Goal: Navigation & Orientation: Find specific page/section

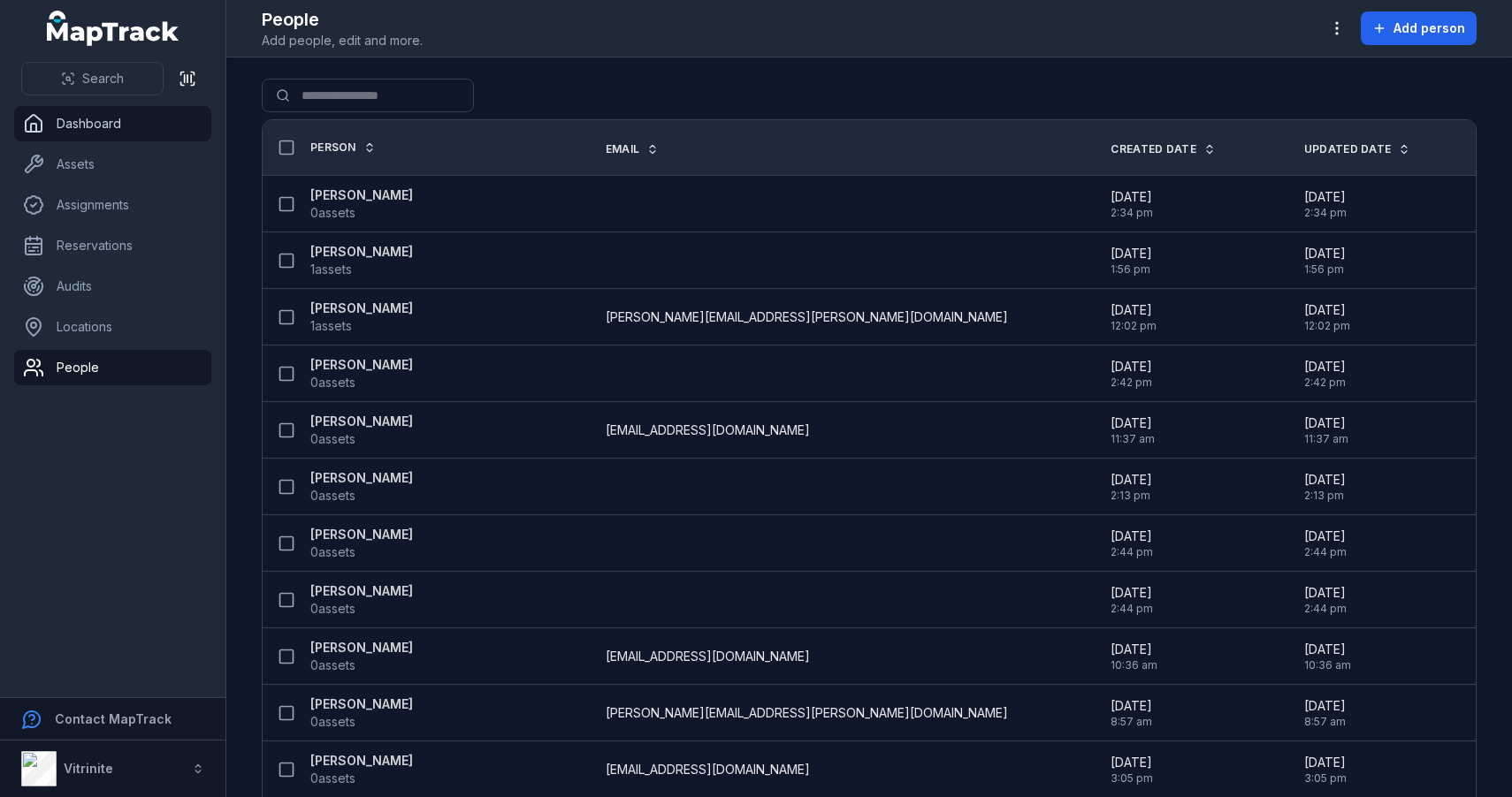
click at [39, 125] on icon at bounding box center [34, 123] width 21 height 21
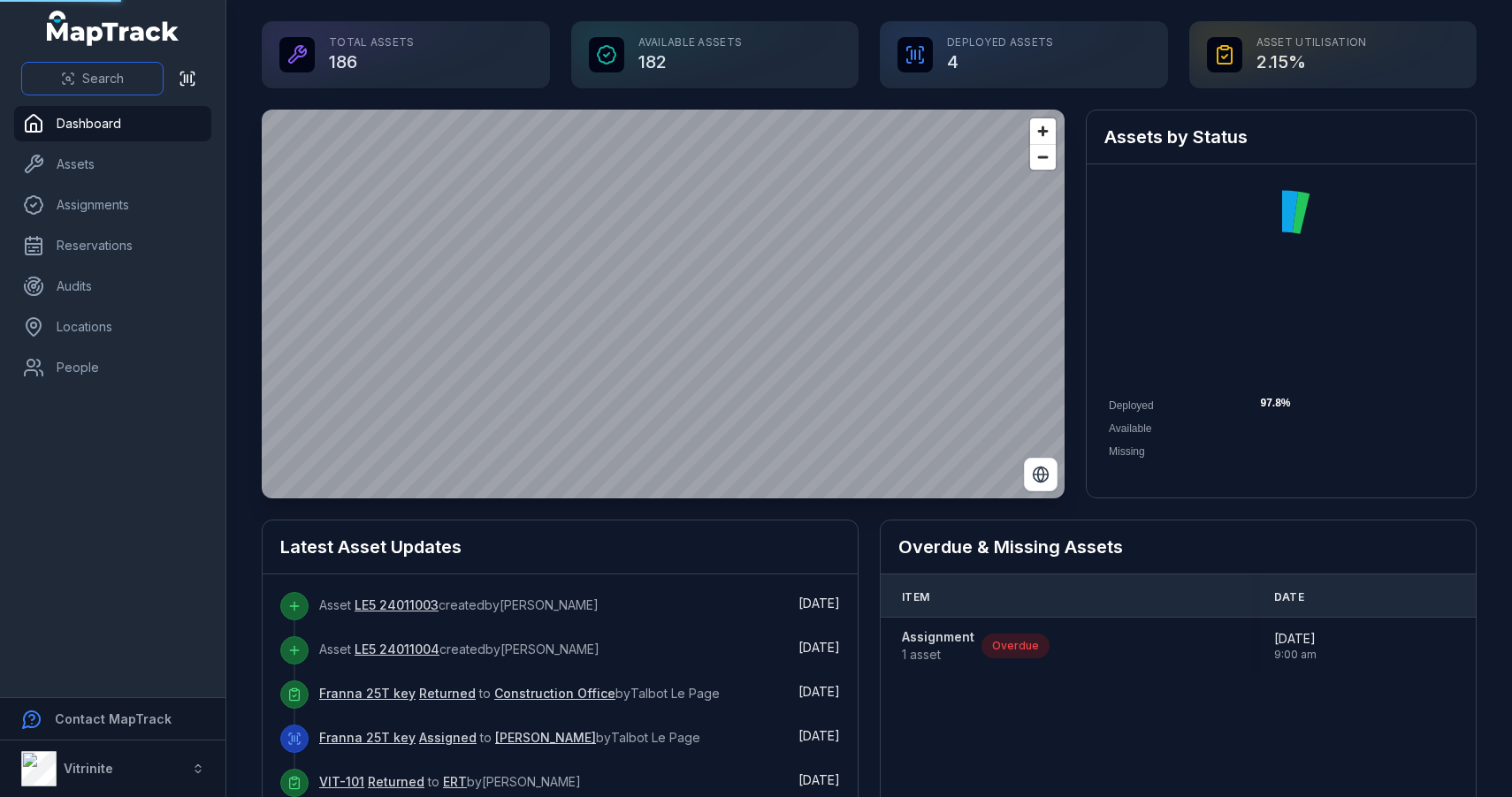
click at [133, 84] on button "Search" at bounding box center [92, 79] width 142 height 34
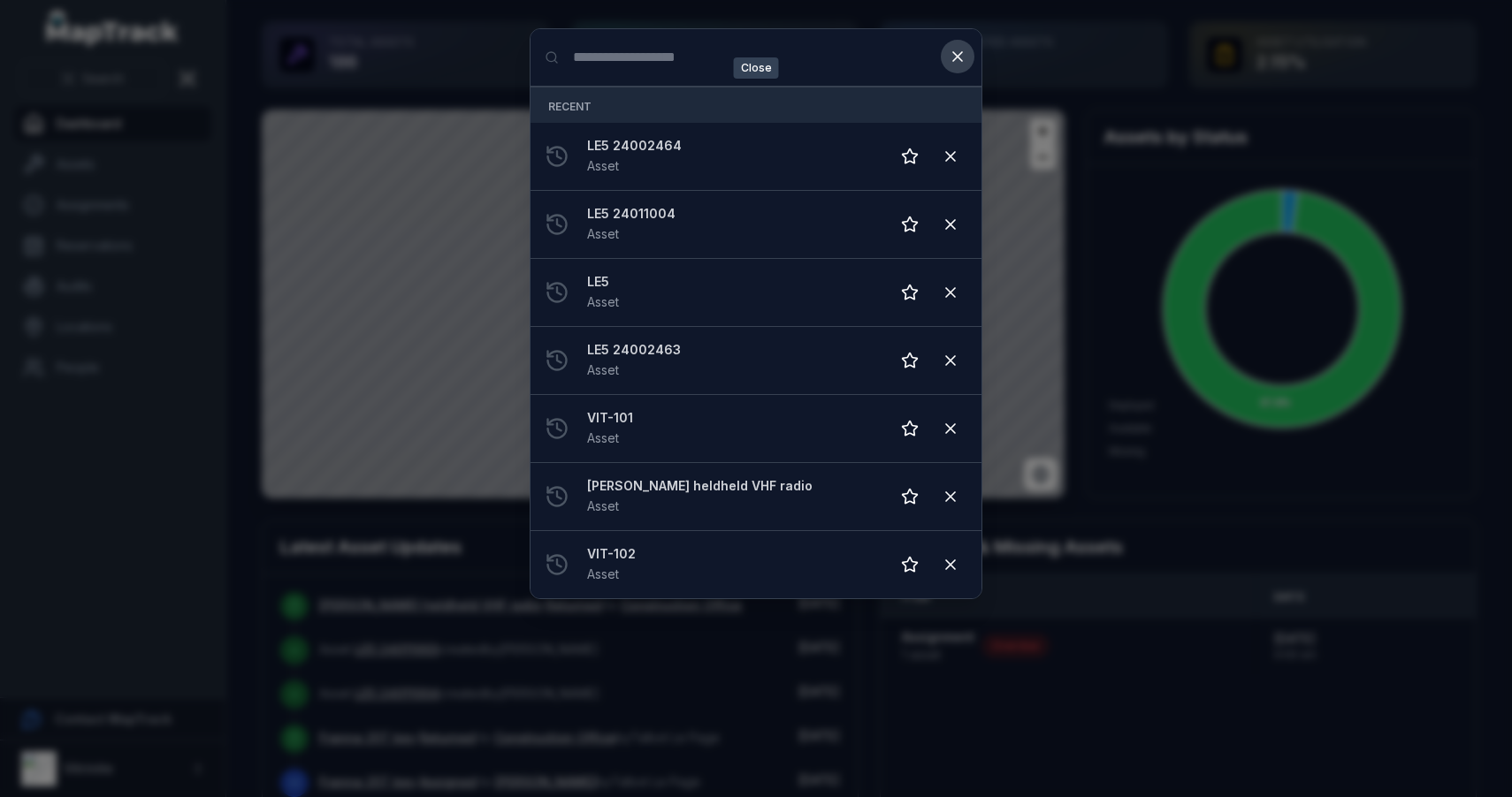
click at [961, 59] on icon at bounding box center [957, 57] width 18 height 18
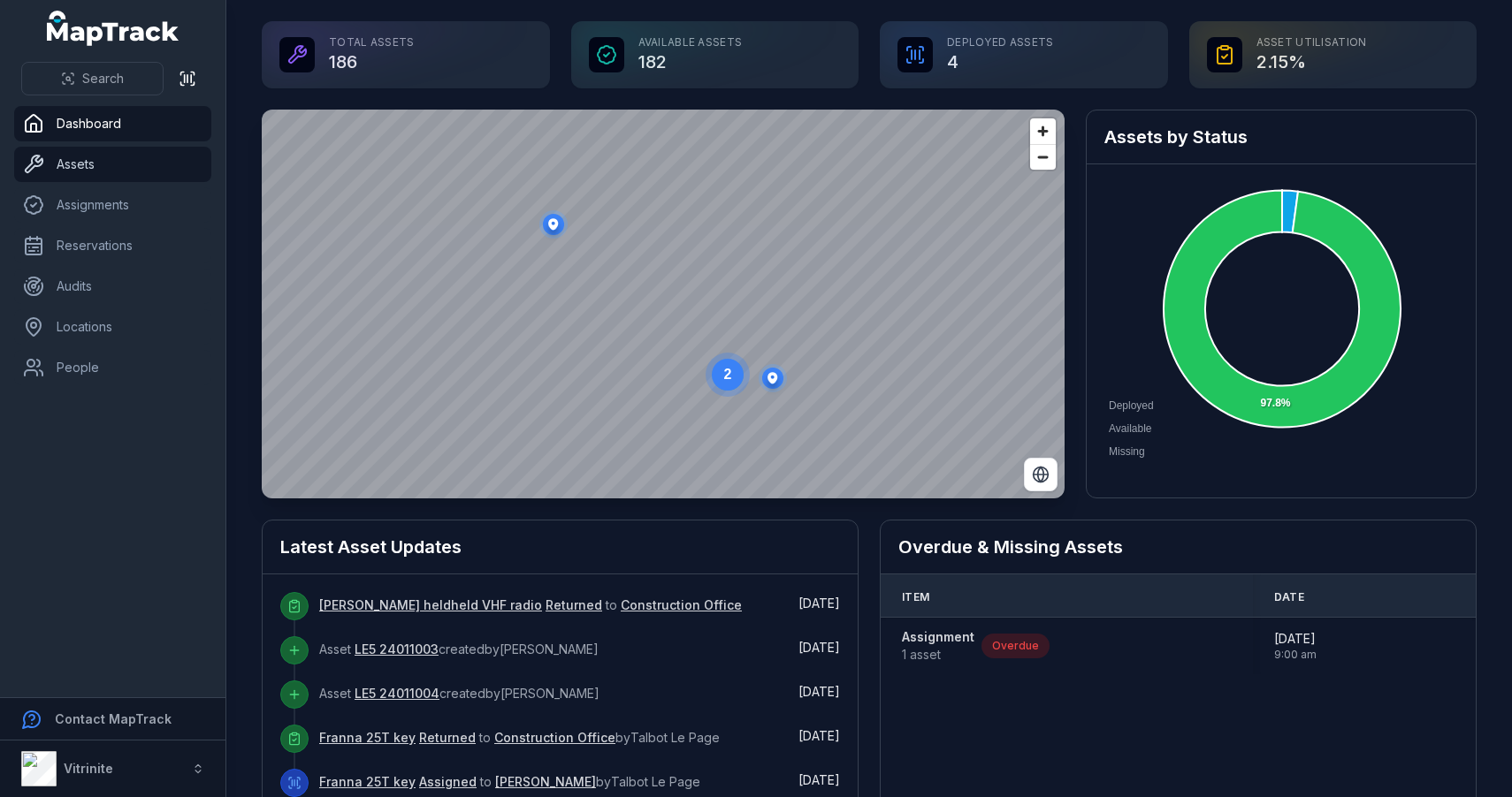
click at [112, 164] on link "Assets" at bounding box center [113, 164] width 197 height 36
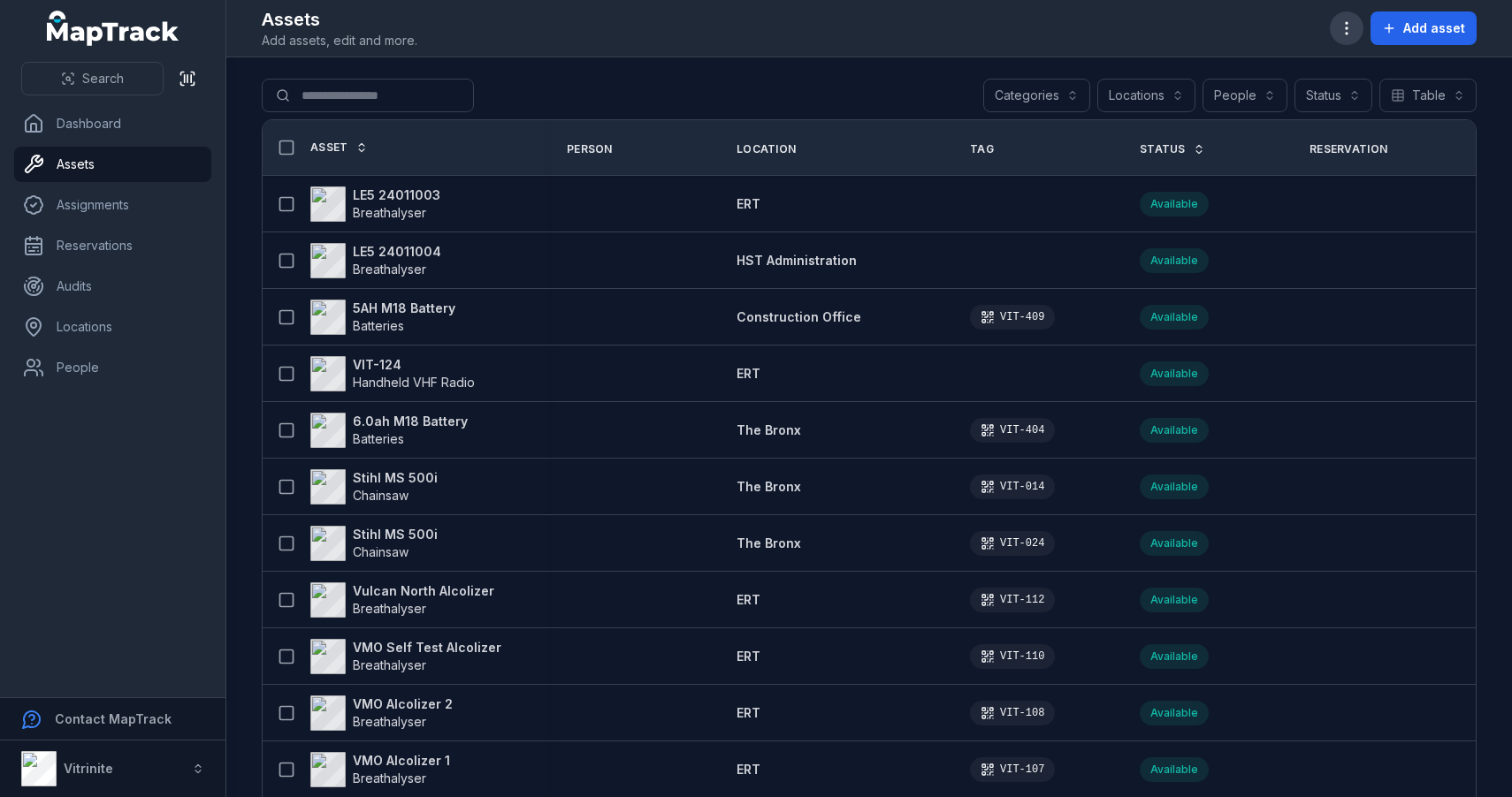
click at [1350, 28] on icon "button" at bounding box center [1346, 28] width 18 height 18
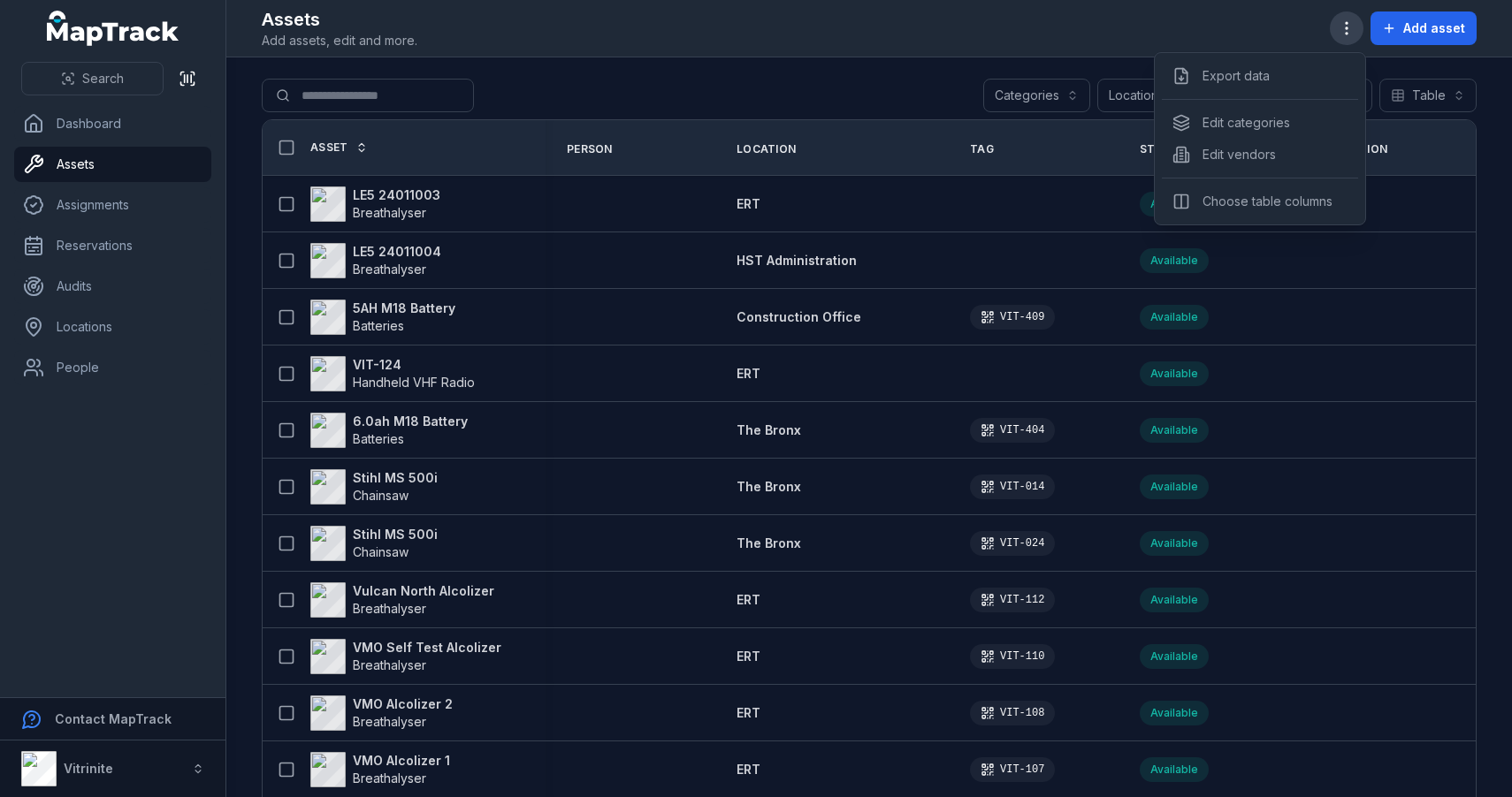
click at [1350, 28] on icon "button" at bounding box center [1346, 28] width 18 height 18
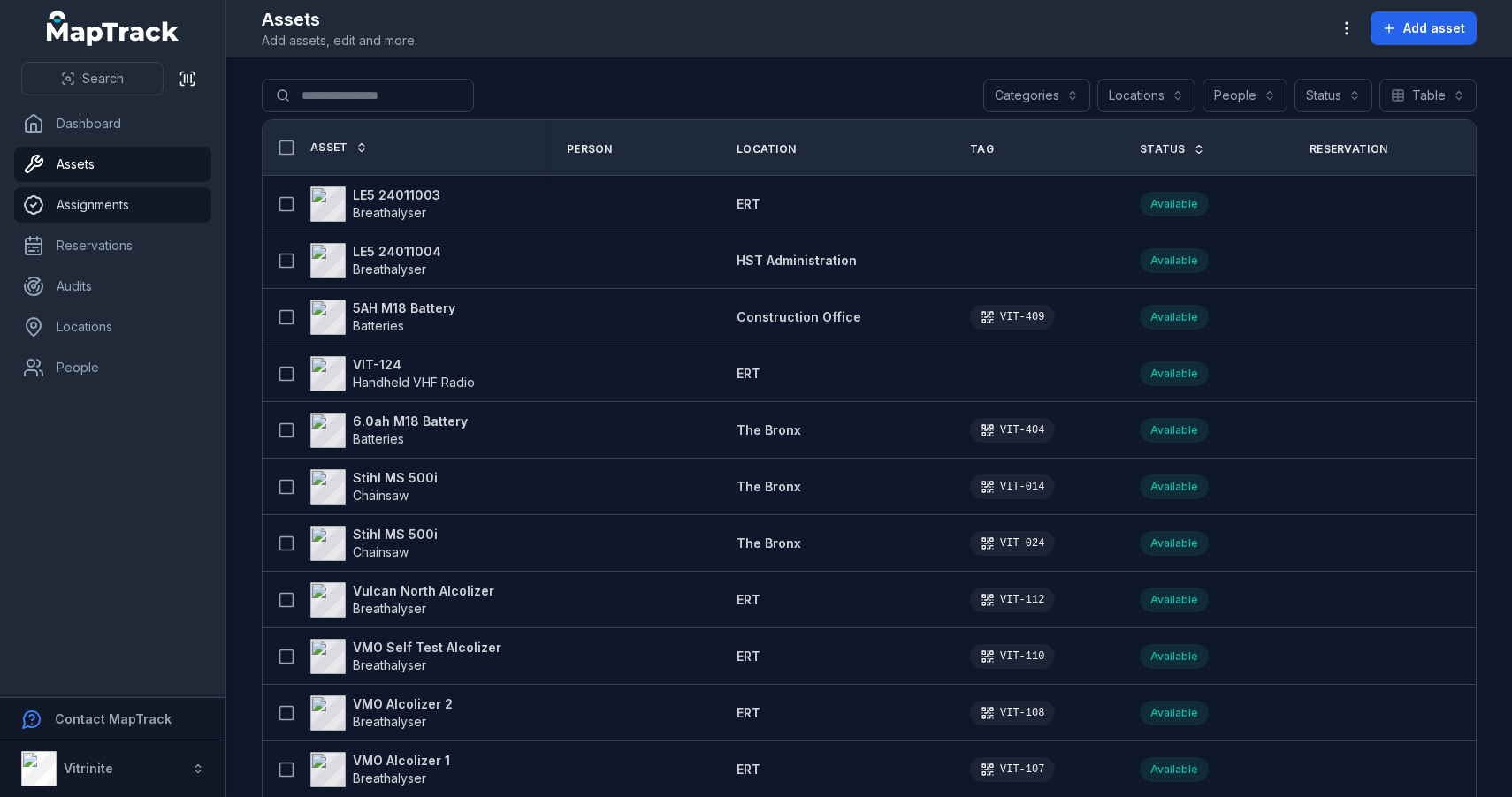
click at [63, 201] on link "Assignments" at bounding box center [113, 205] width 197 height 36
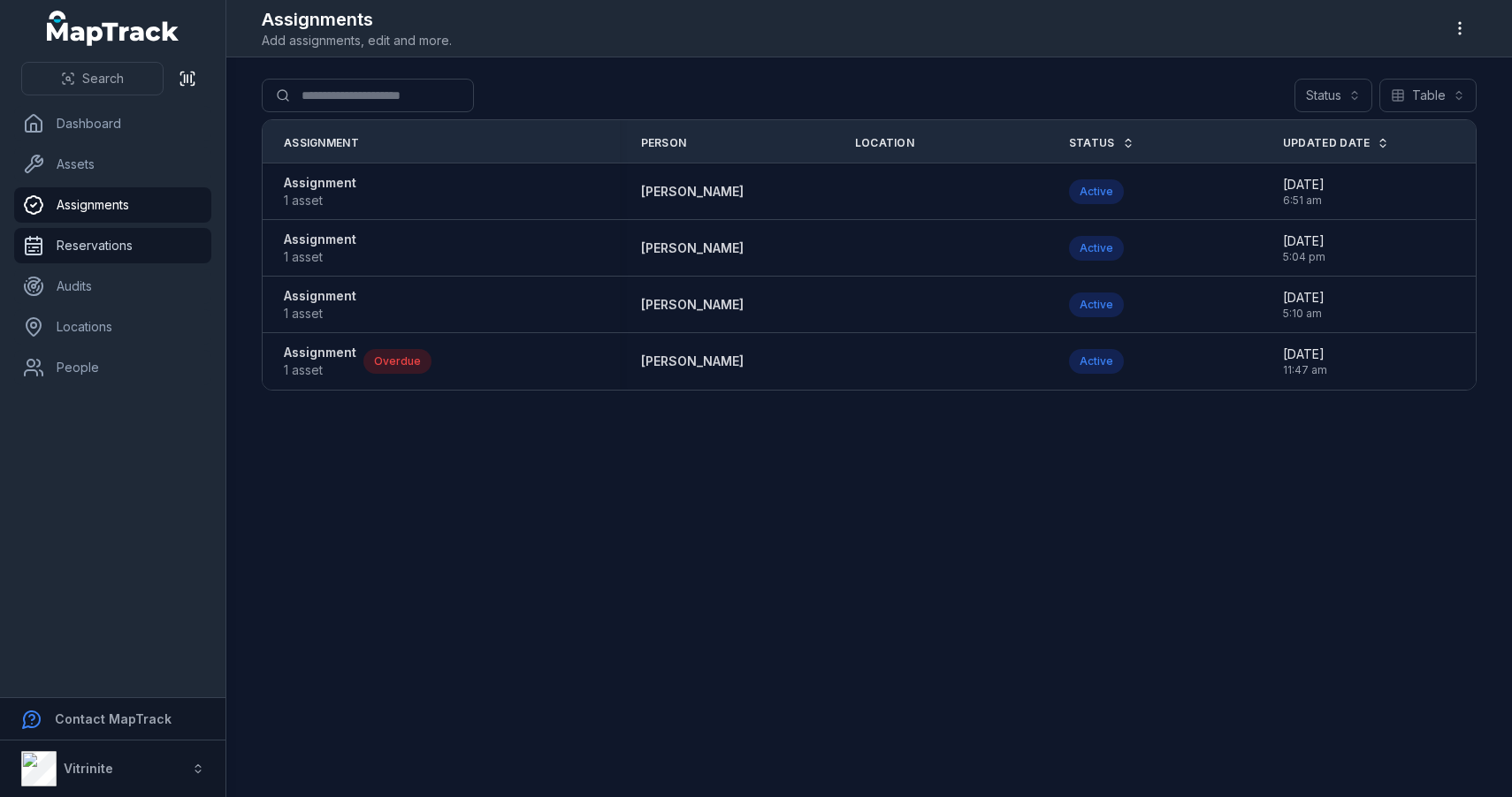
click at [140, 251] on link "Reservations" at bounding box center [113, 246] width 197 height 36
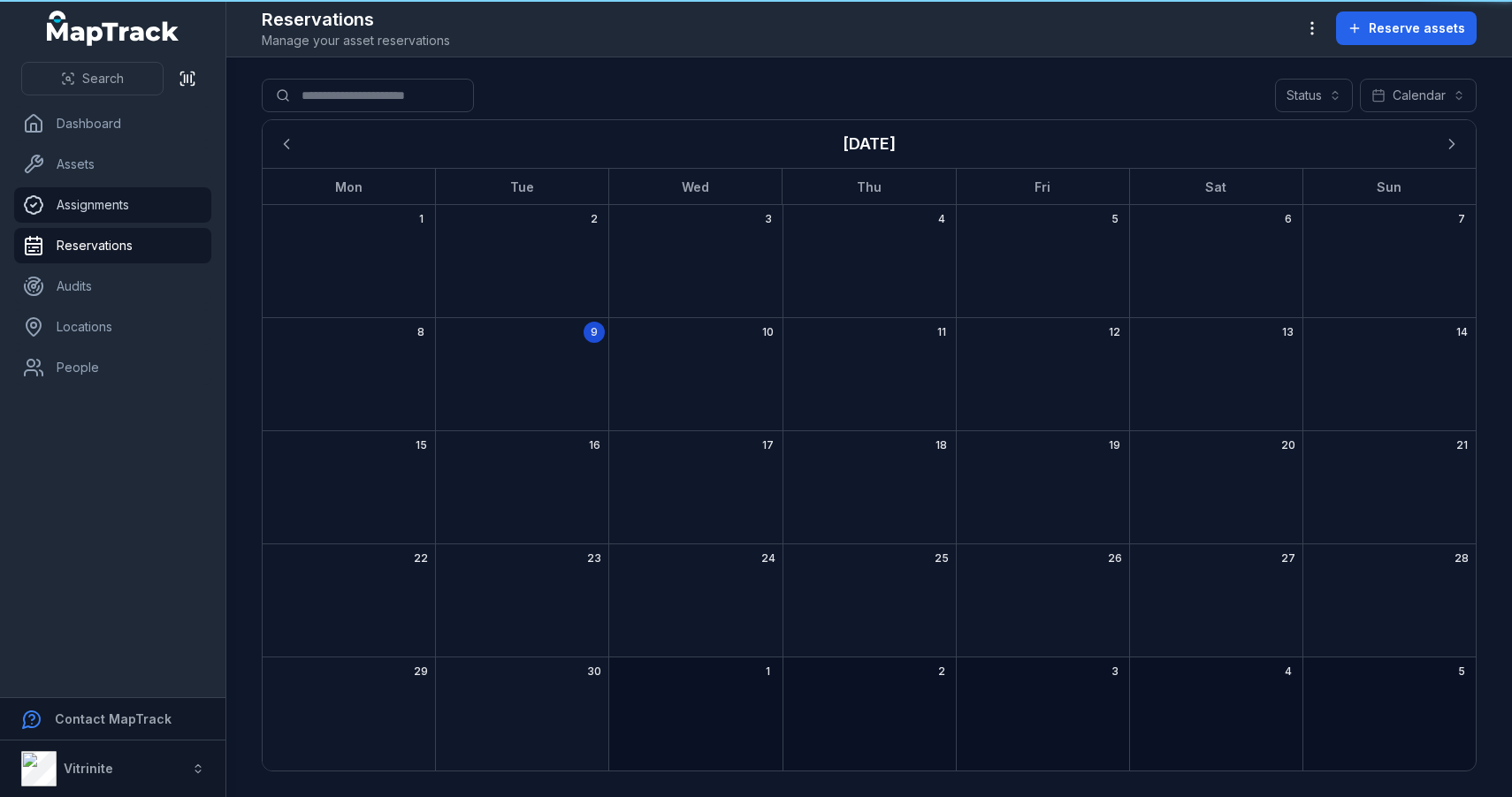
click at [132, 214] on link "Assignments" at bounding box center [113, 205] width 197 height 36
